Goal: Information Seeking & Learning: Learn about a topic

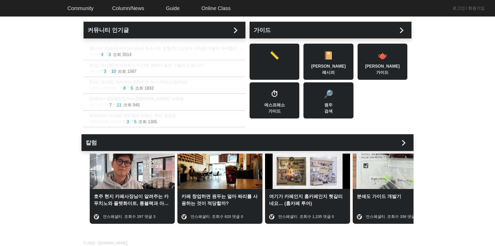
click at [281, 69] on div "📏 분쇄도 가이드" at bounding box center [275, 62] width 50 height 36
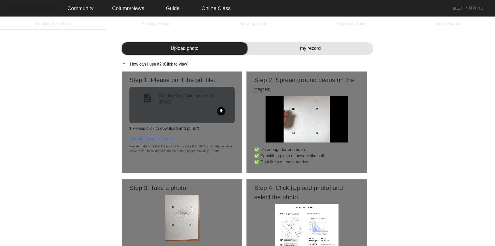
click at [221, 110] on mat-icon "file_download" at bounding box center [221, 111] width 8 height 8
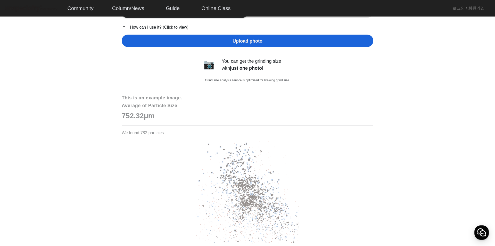
scroll to position [37, 0]
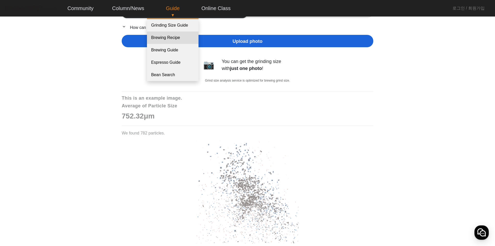
click at [170, 40] on link "Brewing Recipe" at bounding box center [173, 37] width 52 height 12
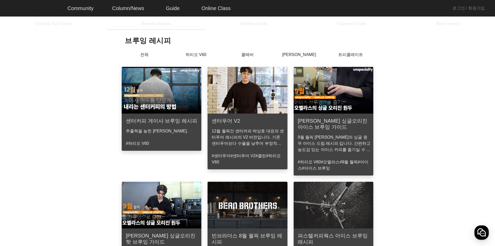
click at [297, 54] on p "[PERSON_NAME]" at bounding box center [299, 55] width 52 height 6
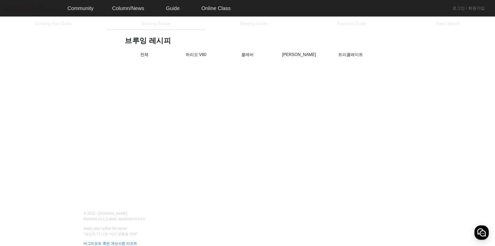
click at [348, 52] on p "트리콜레이트" at bounding box center [351, 55] width 52 height 6
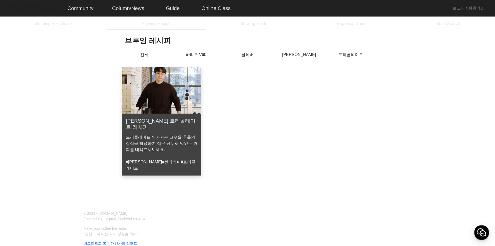
click at [196, 54] on p "하리오 V60" at bounding box center [196, 55] width 52 height 6
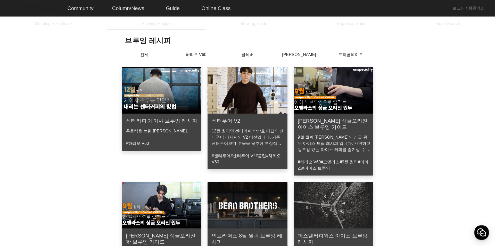
drag, startPoint x: 260, startPoint y: 176, endPoint x: 243, endPoint y: 71, distance: 106.1
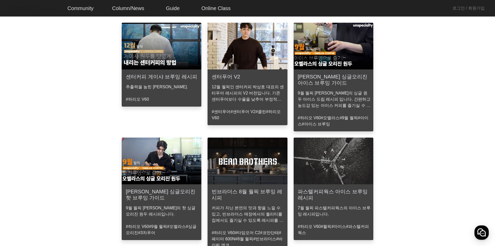
scroll to position [52, 0]
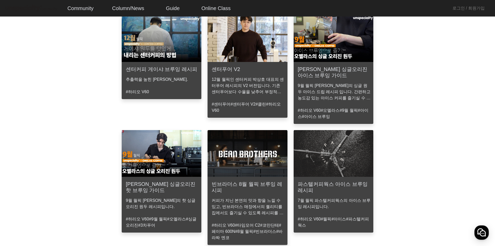
click at [261, 94] on p "12월 월픽인 센터커피 박상호 대표의 센터푸어 레시피의 V2 버전입니다. 기존 센터푸어보다 수율을 낮추어 부정적인 맛이 억제되었습니다." at bounding box center [249, 85] width 74 height 19
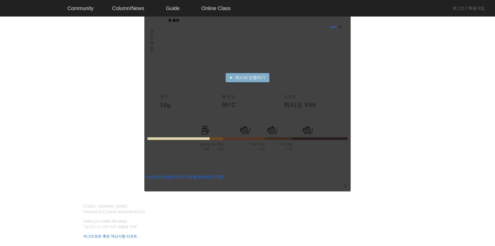
scroll to position [129, 0]
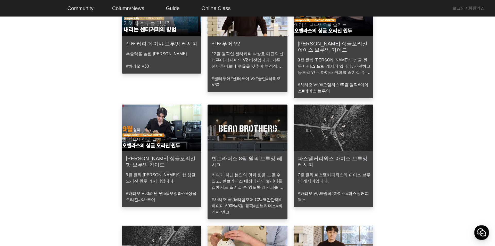
scroll to position [77, 0]
click at [178, 169] on mat-card-content "9월 월픽 [PERSON_NAME]의 핫 싱글오리진 원두 레시피입니다." at bounding box center [162, 176] width 80 height 19
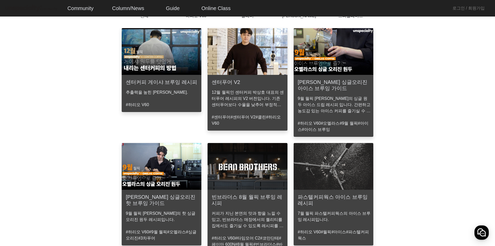
scroll to position [26, 0]
